Goal: Information Seeking & Learning: Learn about a topic

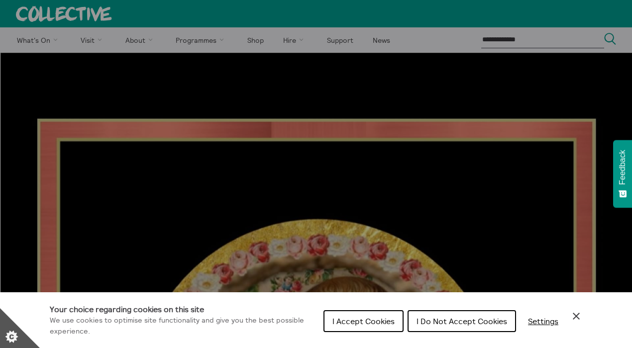
click at [423, 324] on span "I Do Not Accept Cookies" at bounding box center [461, 321] width 91 height 10
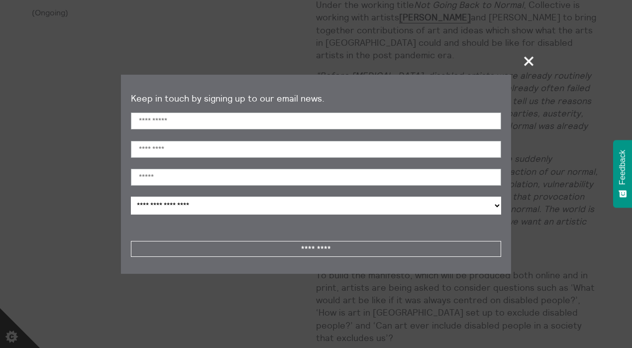
scroll to position [1036, 0]
click at [528, 62] on span "+" at bounding box center [528, 60] width 29 height 29
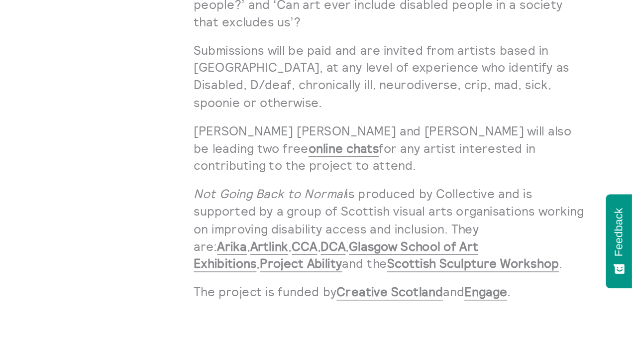
scroll to position [1358, 0]
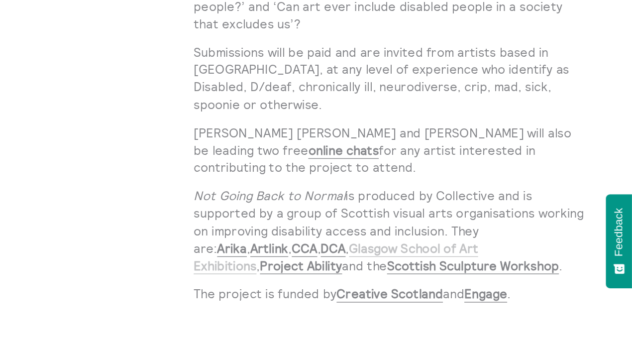
click at [443, 173] on link "Glasgow School of Art Exhibitions" at bounding box center [418, 185] width 205 height 24
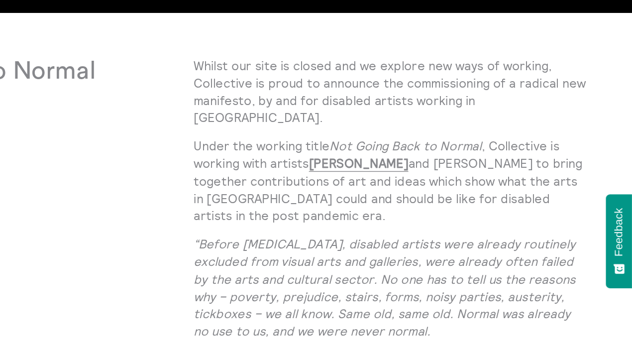
scroll to position [905, 0]
